Goal: Navigation & Orientation: Find specific page/section

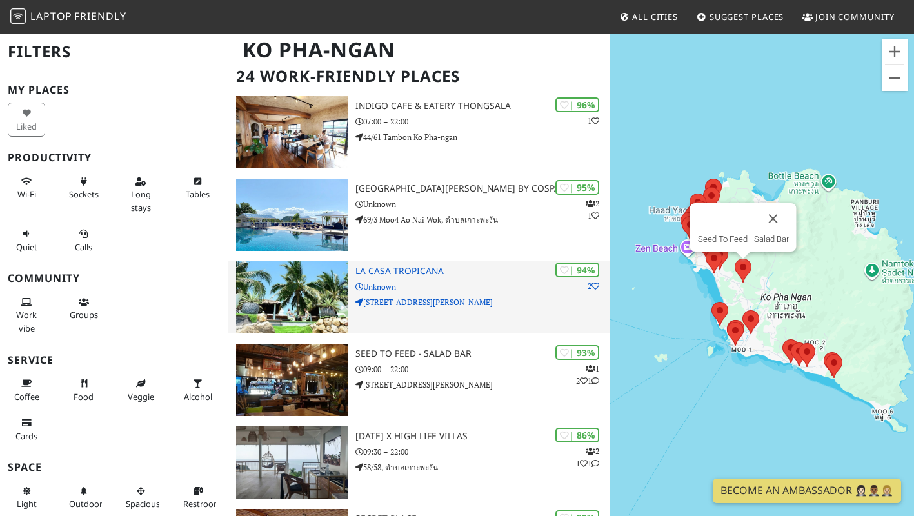
scroll to position [92, 0]
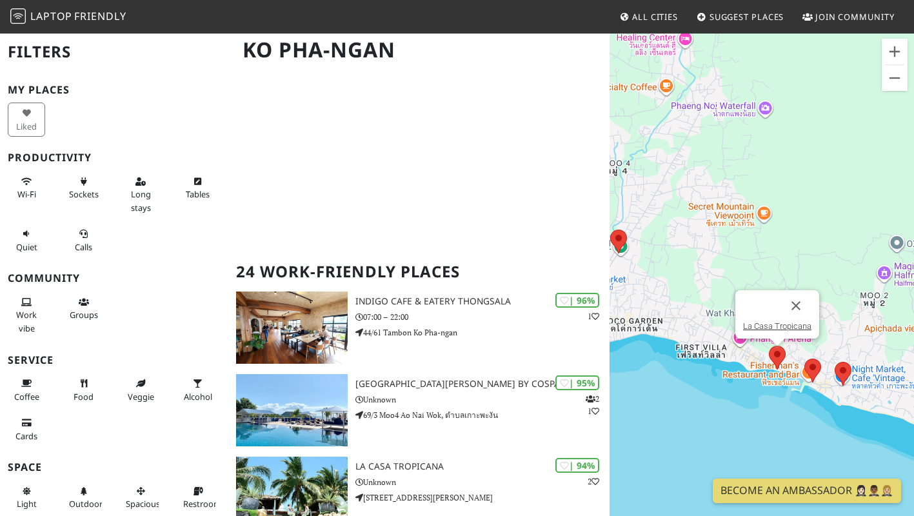
click at [778, 352] on img at bounding box center [777, 358] width 27 height 34
click at [778, 356] on img at bounding box center [777, 358] width 27 height 34
click at [770, 326] on link "La Casa Tropicana" at bounding box center [777, 326] width 68 height 10
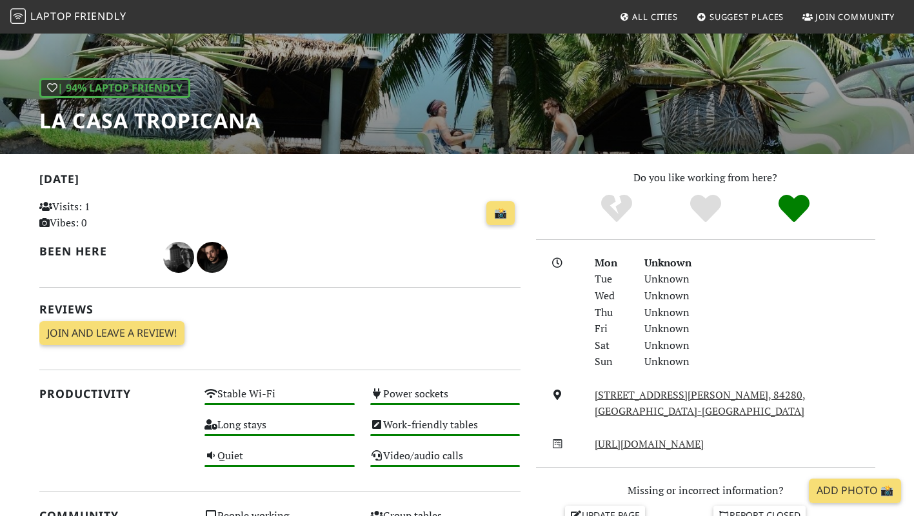
scroll to position [97, 0]
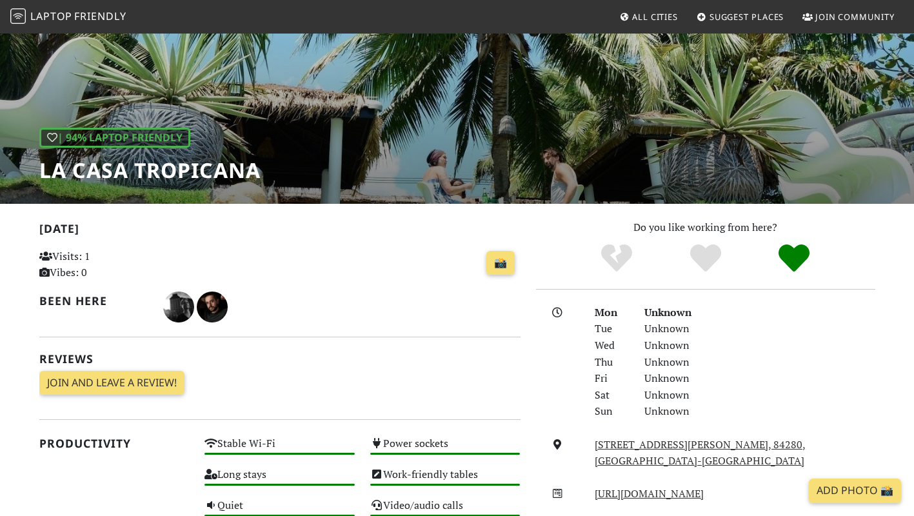
click at [355, 234] on h2 "[DATE]" at bounding box center [279, 231] width 481 height 19
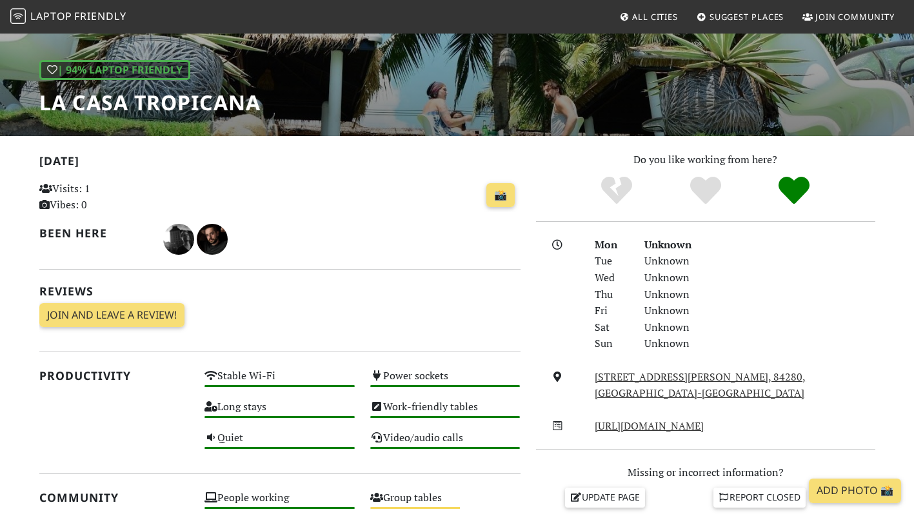
scroll to position [0, 0]
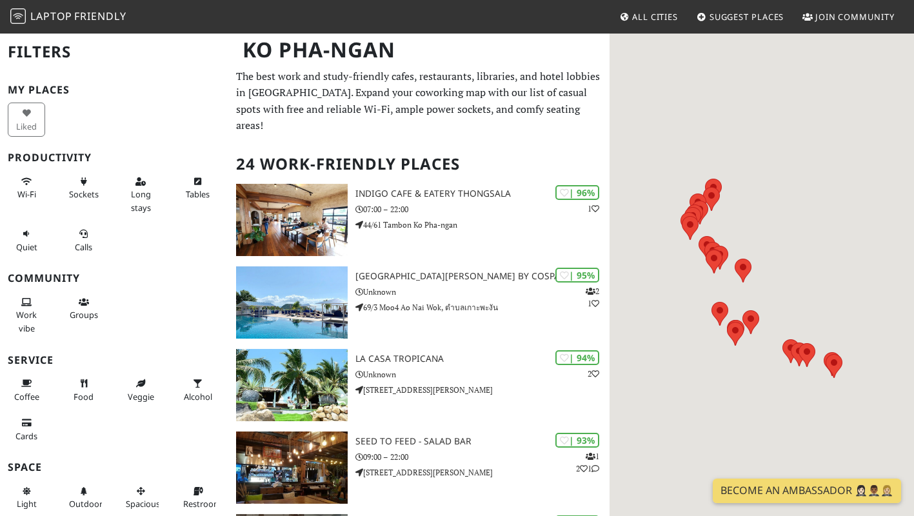
scroll to position [92, 0]
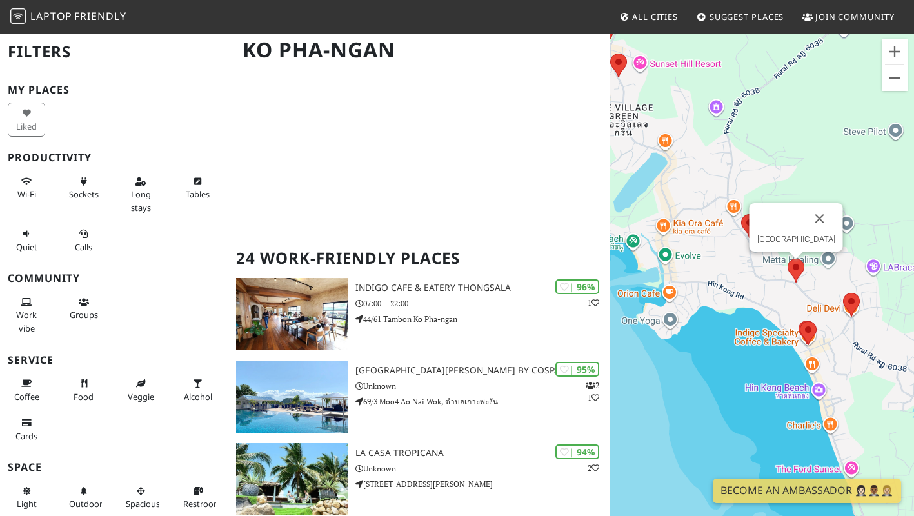
click at [806, 270] on img at bounding box center [795, 270] width 27 height 34
click at [797, 241] on link "[GEOGRAPHIC_DATA]" at bounding box center [796, 239] width 78 height 10
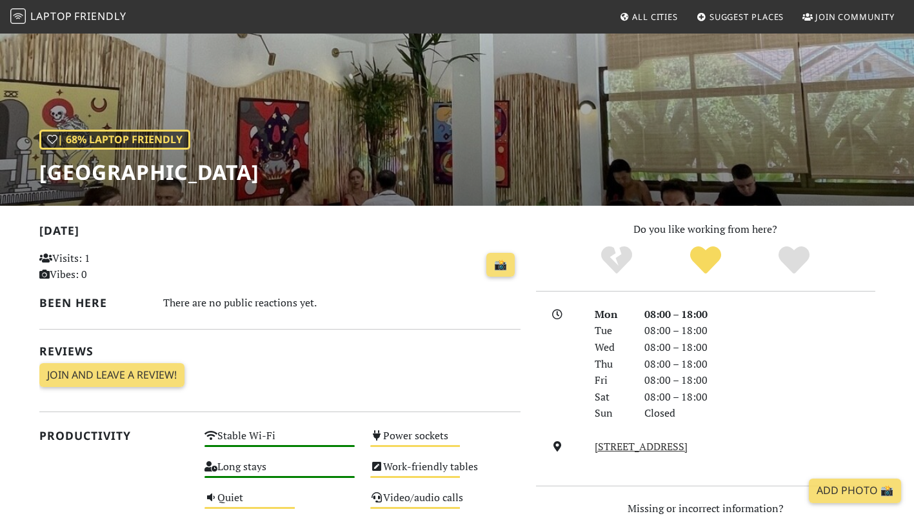
scroll to position [94, 0]
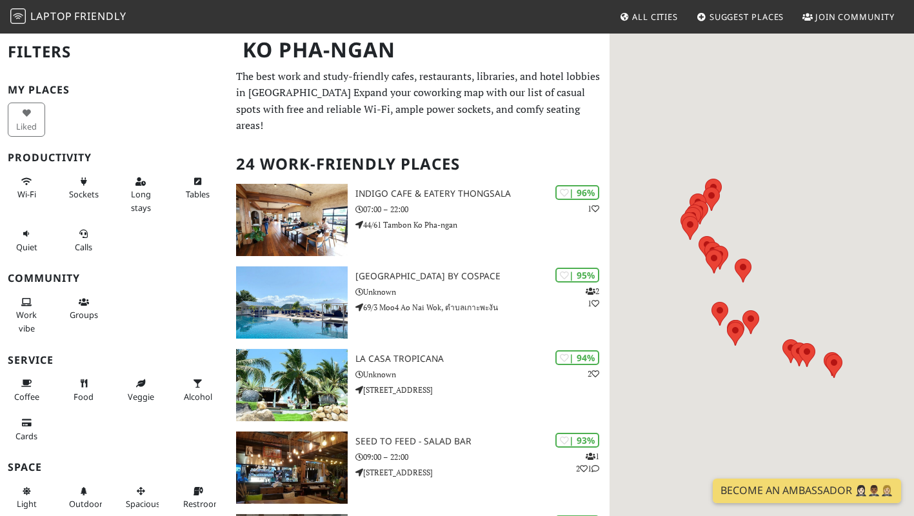
scroll to position [92, 0]
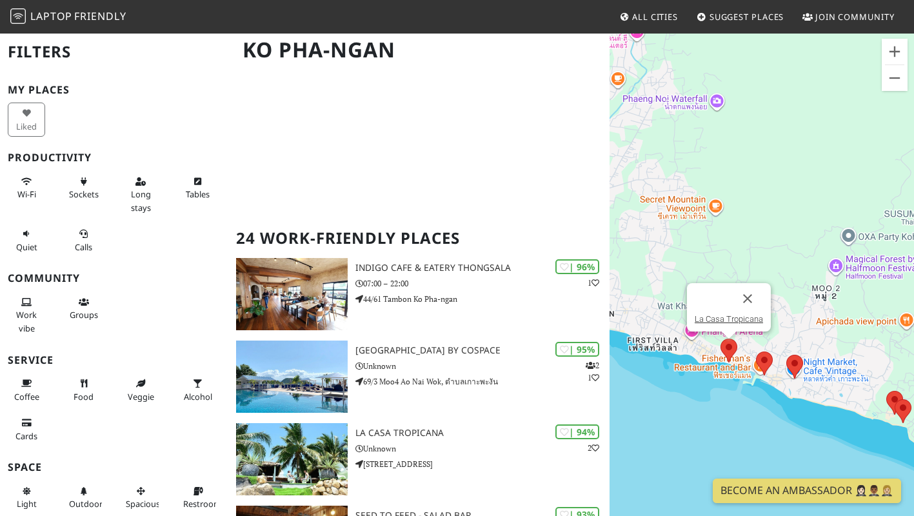
click at [729, 350] on img at bounding box center [728, 350] width 27 height 34
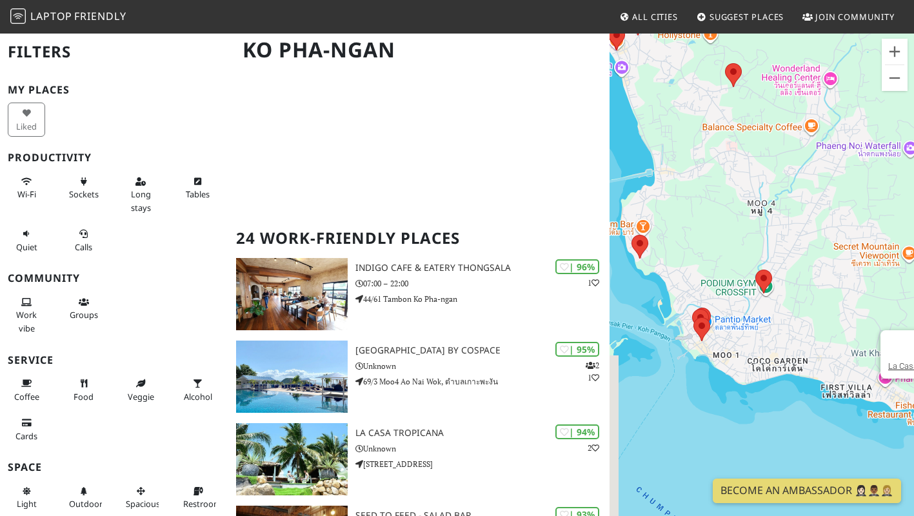
drag, startPoint x: 653, startPoint y: 270, endPoint x: 849, endPoint y: 318, distance: 201.9
click at [849, 318] on div "Druk op de pijltoetsen om te navigeren. La Casa Tropicana" at bounding box center [761, 290] width 304 height 516
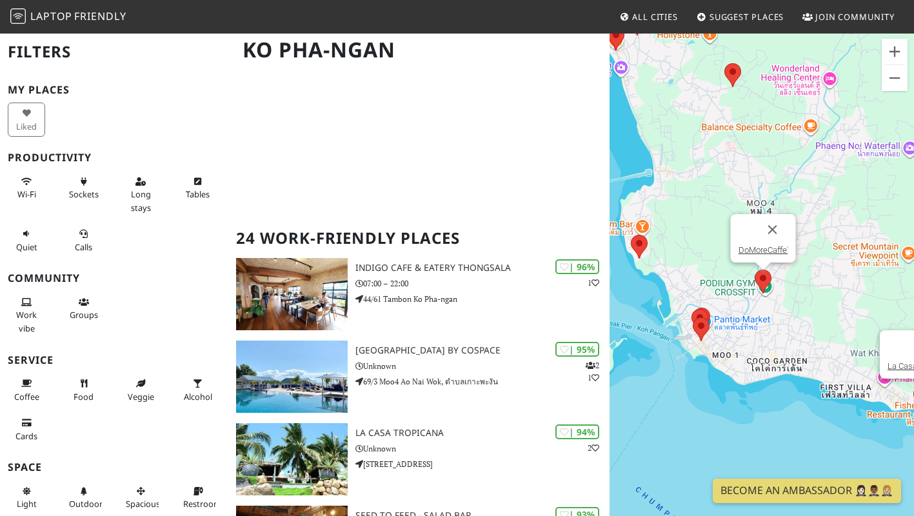
click at [761, 272] on img at bounding box center [762, 281] width 27 height 34
